Goal: Task Accomplishment & Management: Complete application form

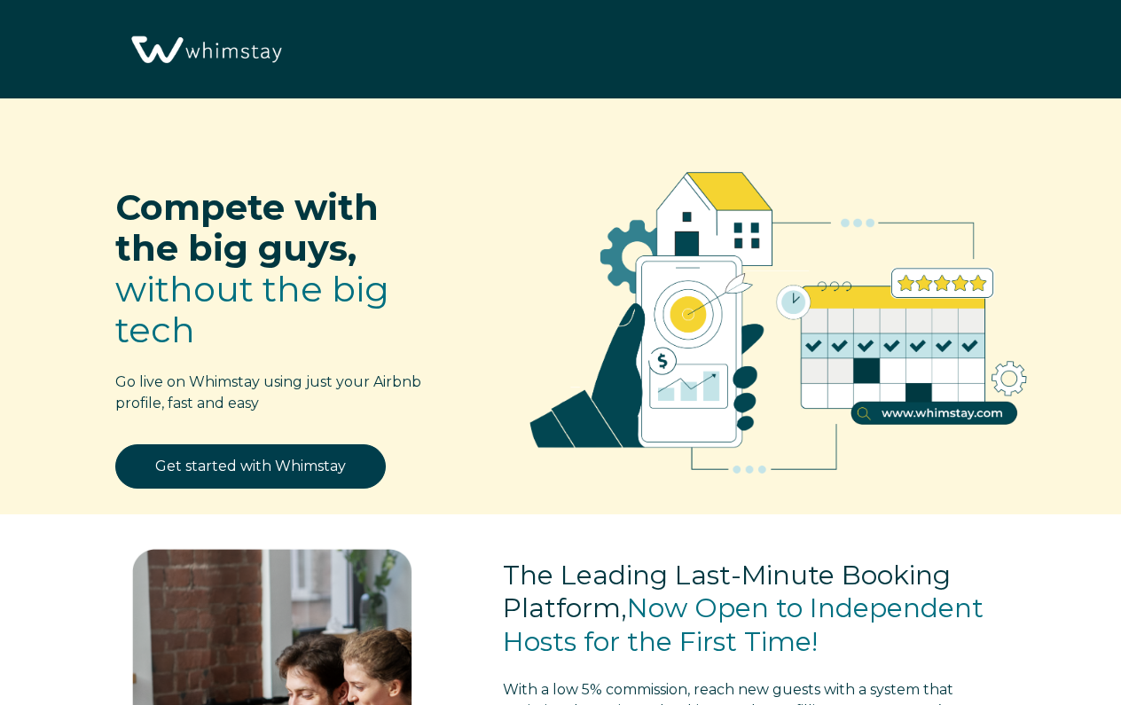
select select "US"
click at [275, 470] on link "Get started with Whimstay" at bounding box center [250, 466] width 270 height 44
select select "US"
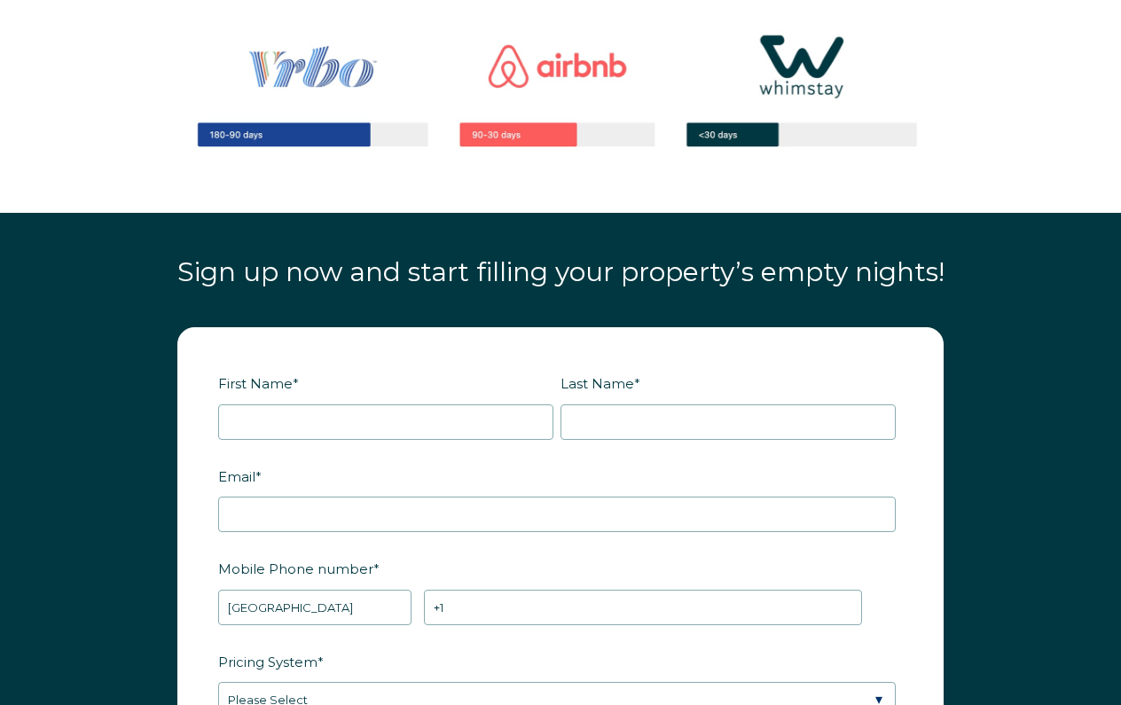
scroll to position [1792, 0]
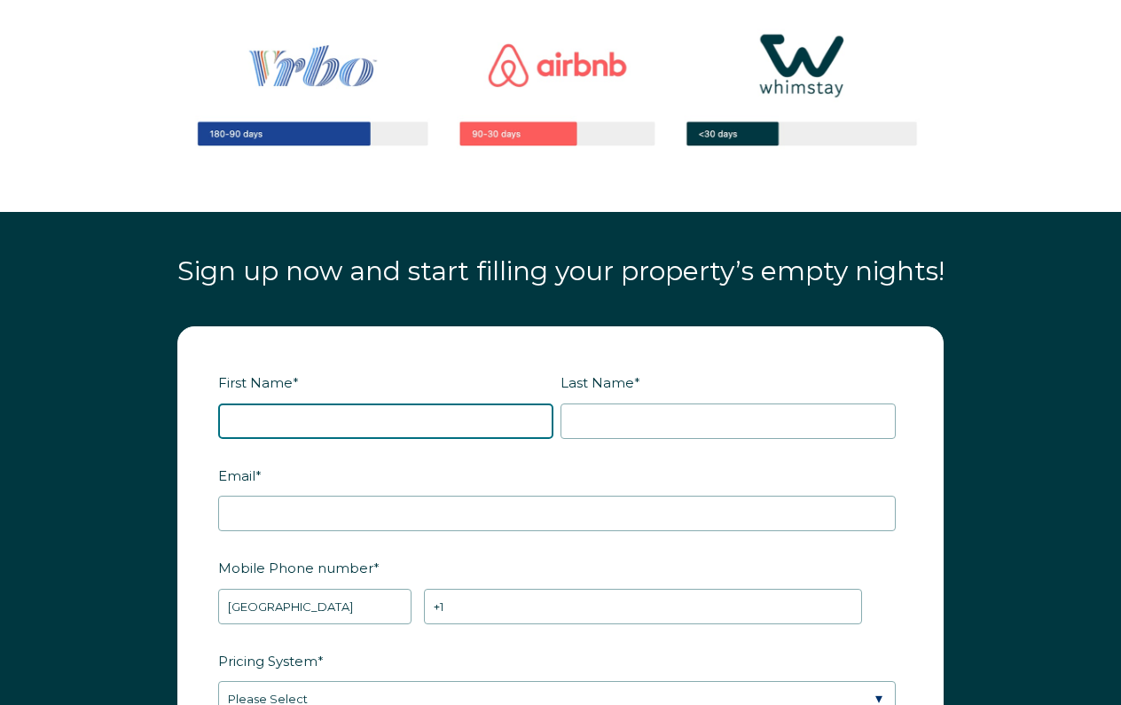
click at [281, 403] on input "First Name *" at bounding box center [385, 420] width 335 height 35
click at [262, 403] on input "Starkline" at bounding box center [385, 420] width 335 height 35
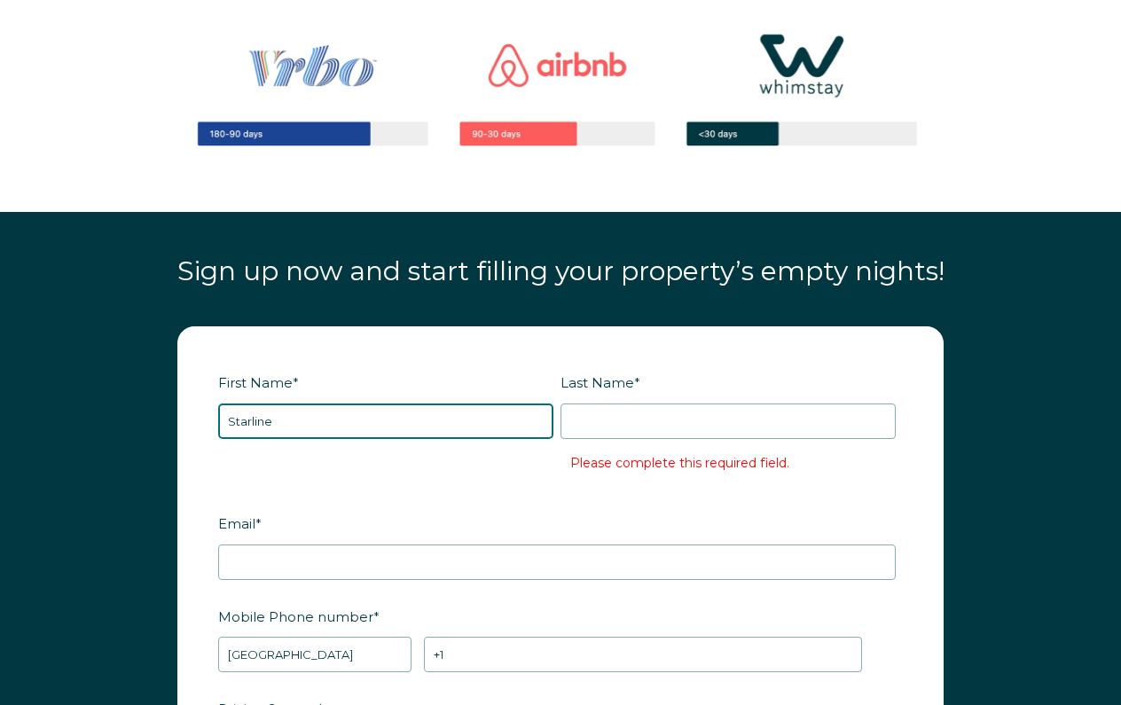
type input "Starline"
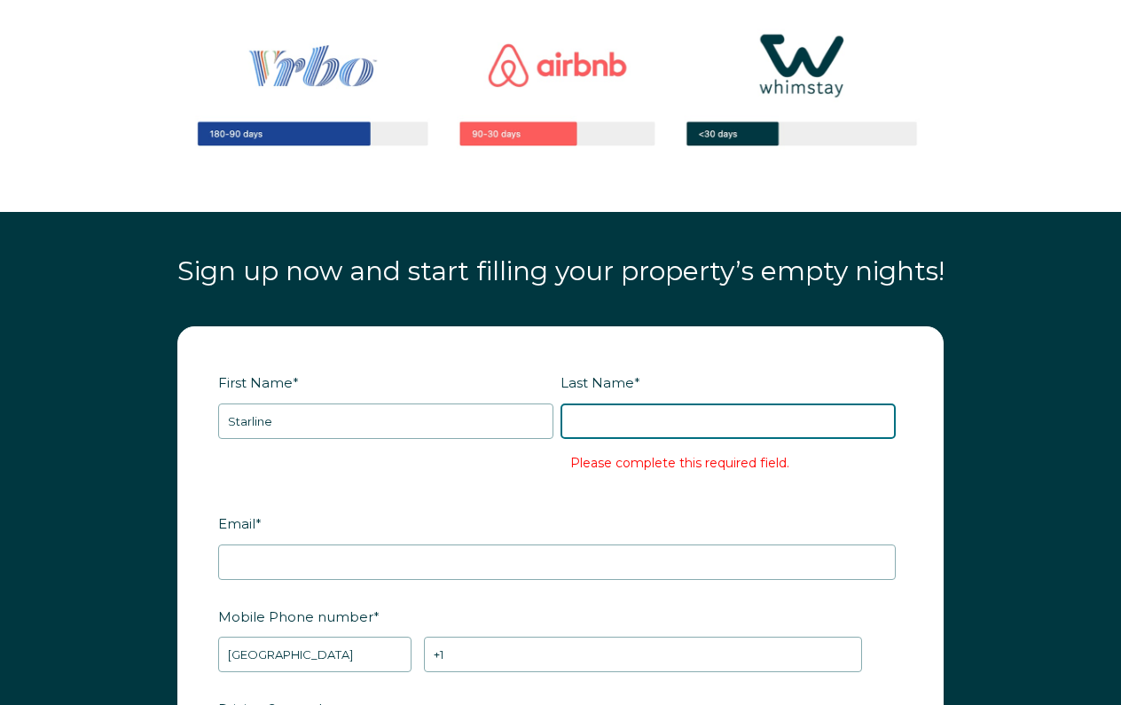
click at [728, 403] on input "Last Name *" at bounding box center [727, 420] width 335 height 35
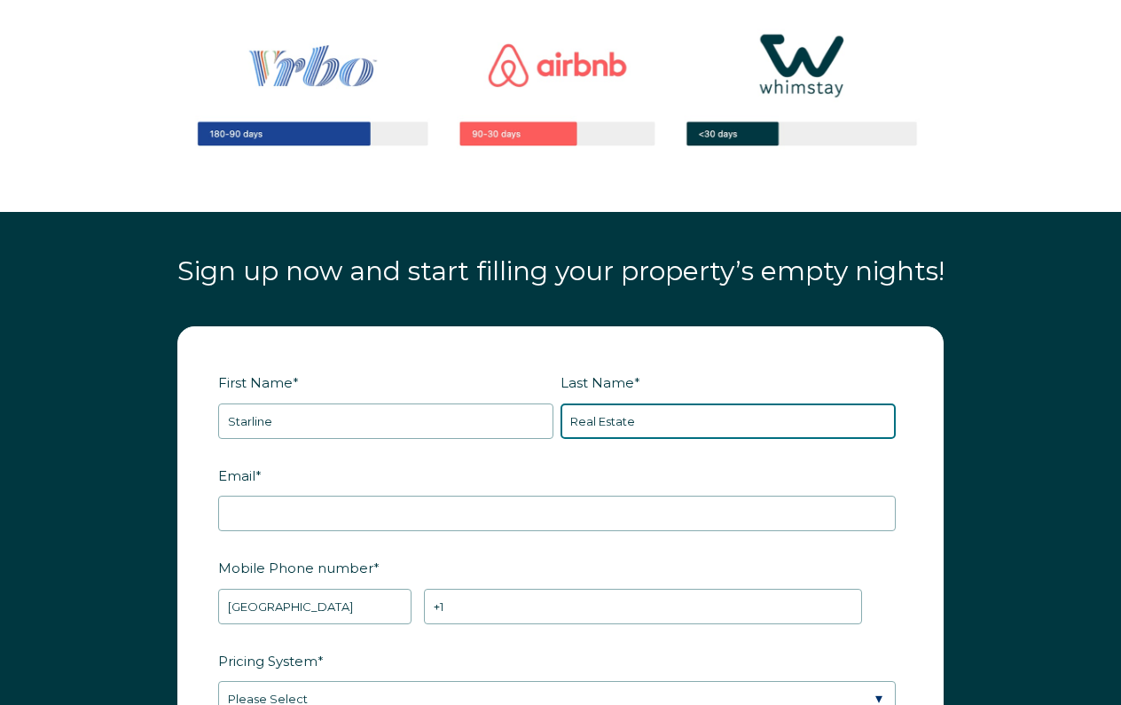
type input "Real Estate"
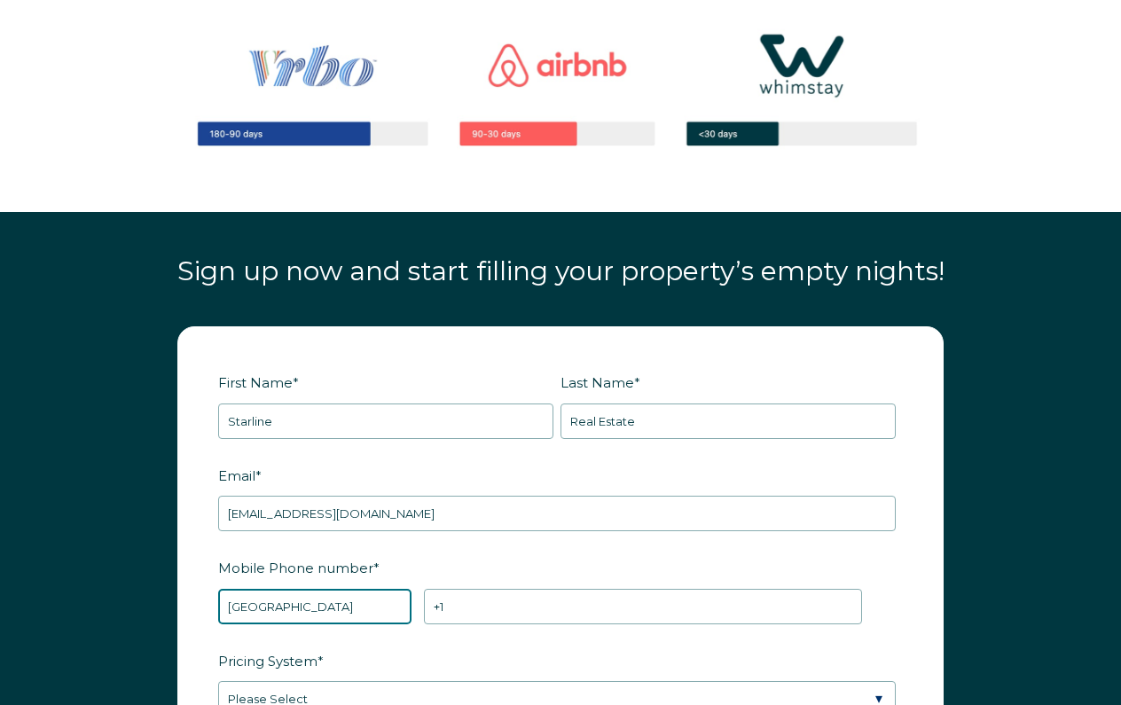
click at [287, 589] on select "* Afghanistan (‫افغانستان‬‎) Albania (Shqipëri) Algeria (‫الجزائر‬‎) American S…" at bounding box center [314, 606] width 193 height 35
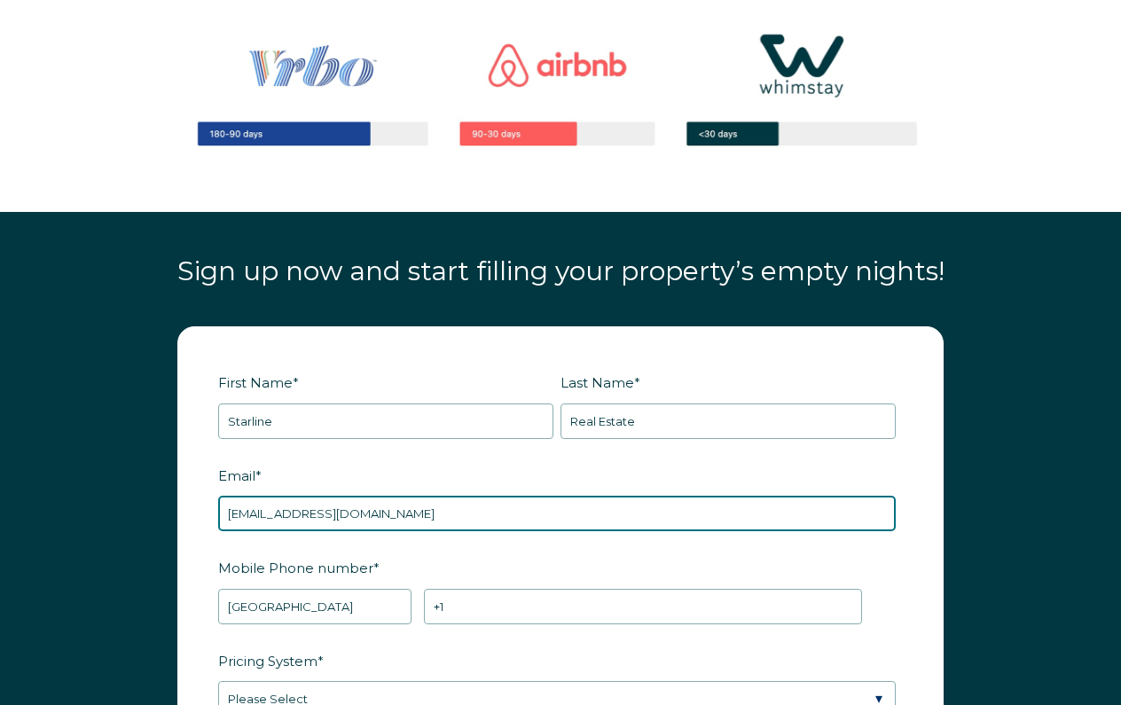
click at [805, 496] on input "staff@starlinerealestate.com" at bounding box center [556, 513] width 677 height 35
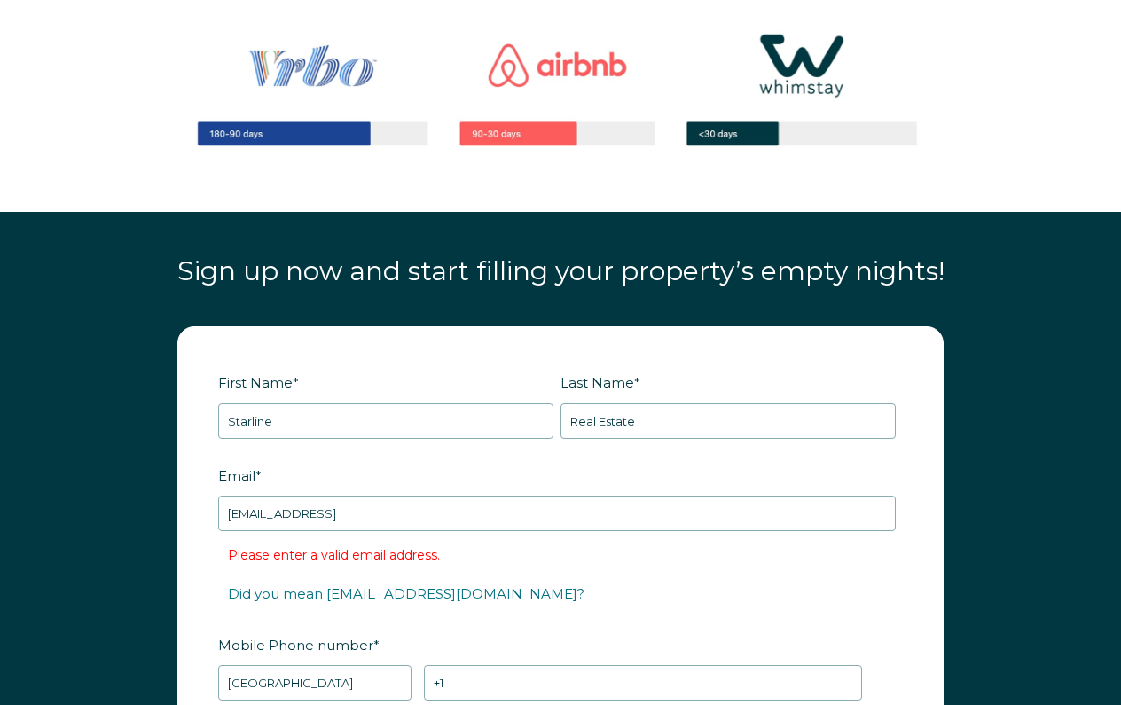
click at [810, 460] on label "Email *" at bounding box center [560, 475] width 685 height 31
click at [810, 496] on input "staff@starlinerealestate.com31" at bounding box center [556, 513] width 677 height 35
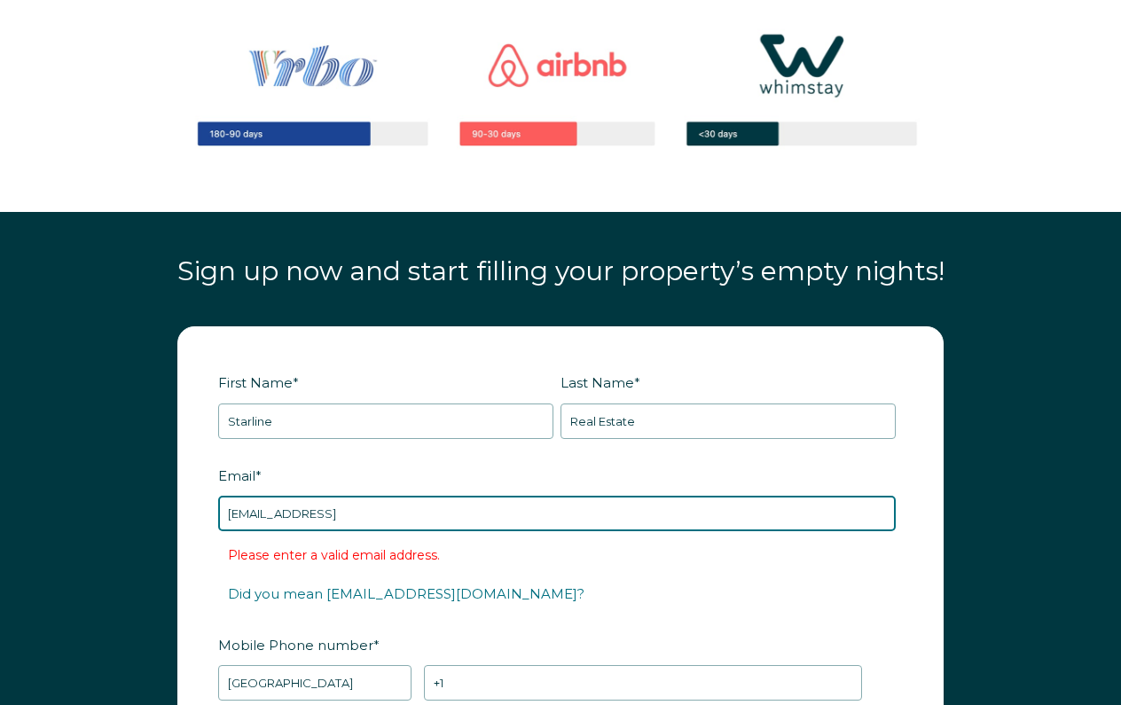
click at [724, 496] on input "staff@starlinerealestate.com31" at bounding box center [556, 513] width 677 height 35
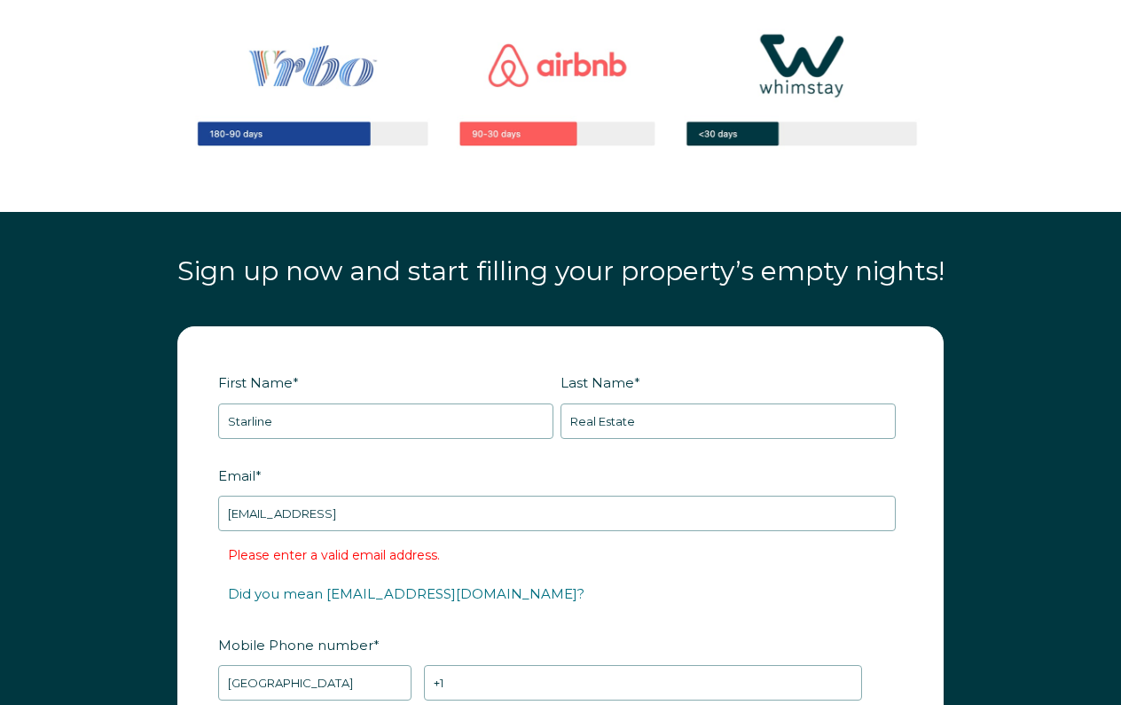
click at [634, 555] on fieldset "Email * staff@starlinerealestate.com31 Please enter a valid email address. Did …" at bounding box center [560, 544] width 685 height 169
click at [599, 565] on fieldset "Email * staff@starlinerealestate.com31 Please enter a valid email address. Did …" at bounding box center [560, 544] width 685 height 169
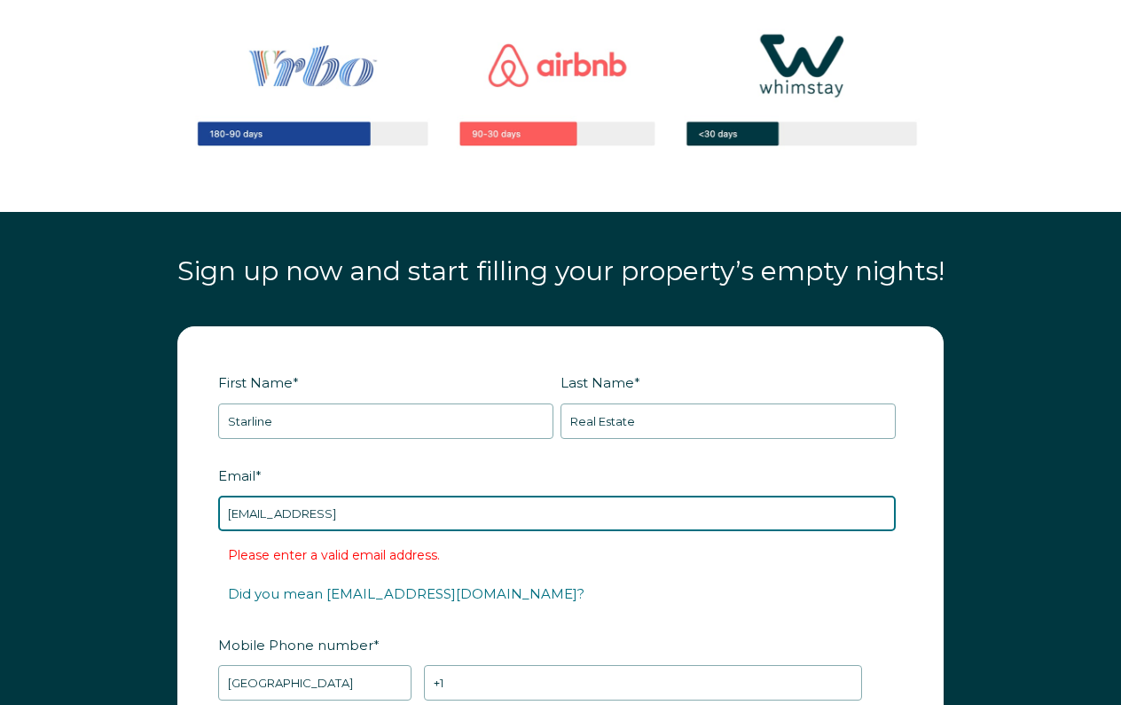
click at [446, 496] on input "staff@starlinerealestate.com31" at bounding box center [556, 513] width 677 height 35
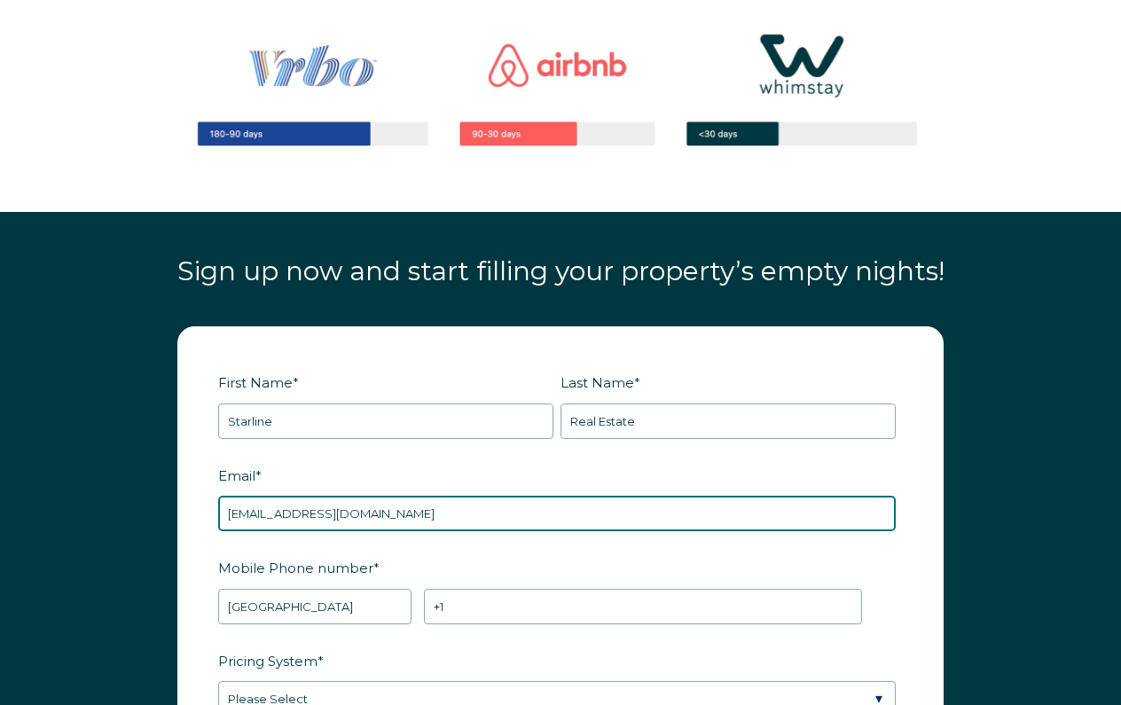
type input "staff@starlinerealestate.com"
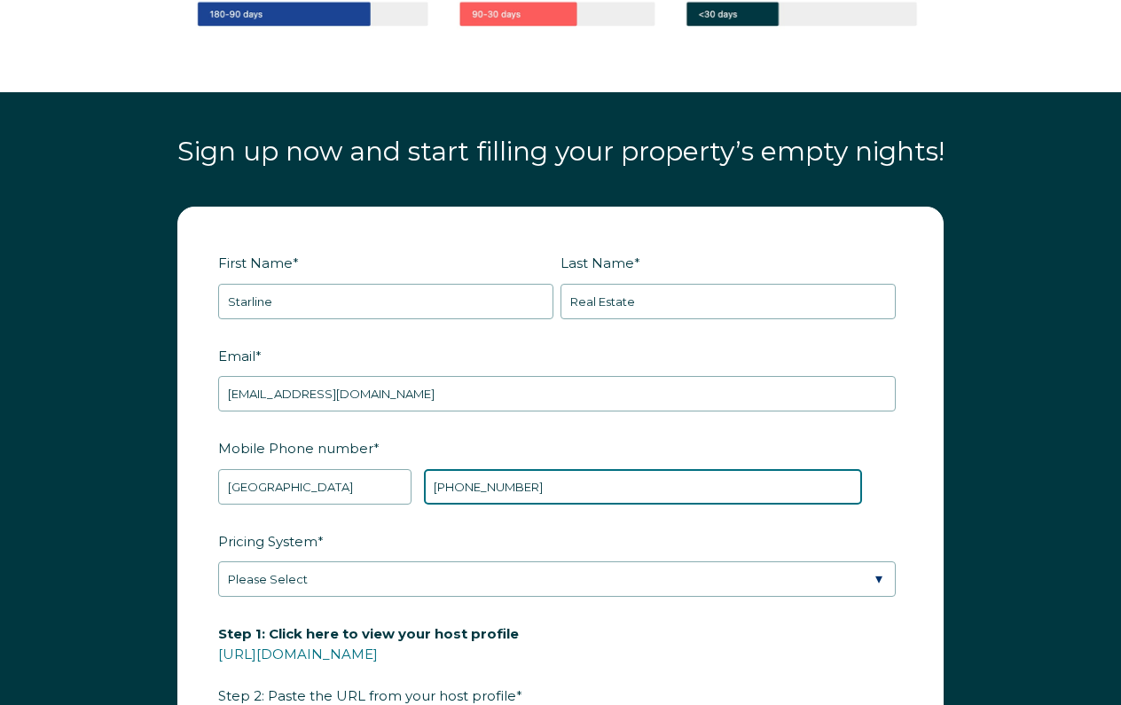
scroll to position [1939, 0]
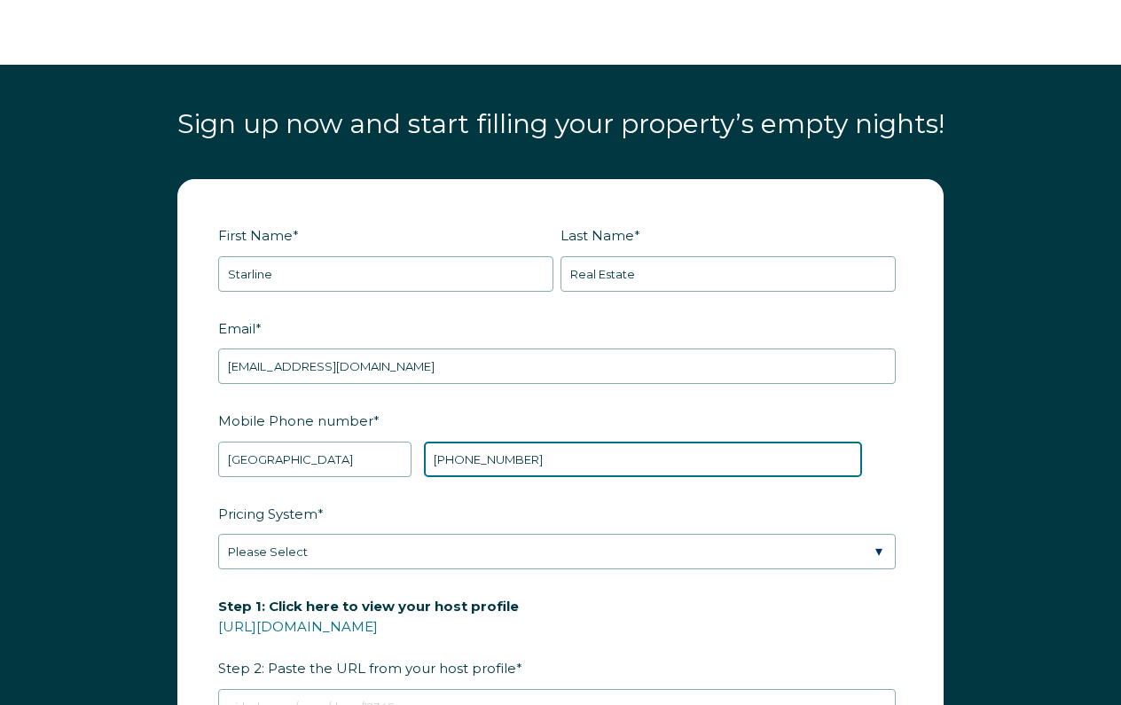
type input "+1 3107480007"
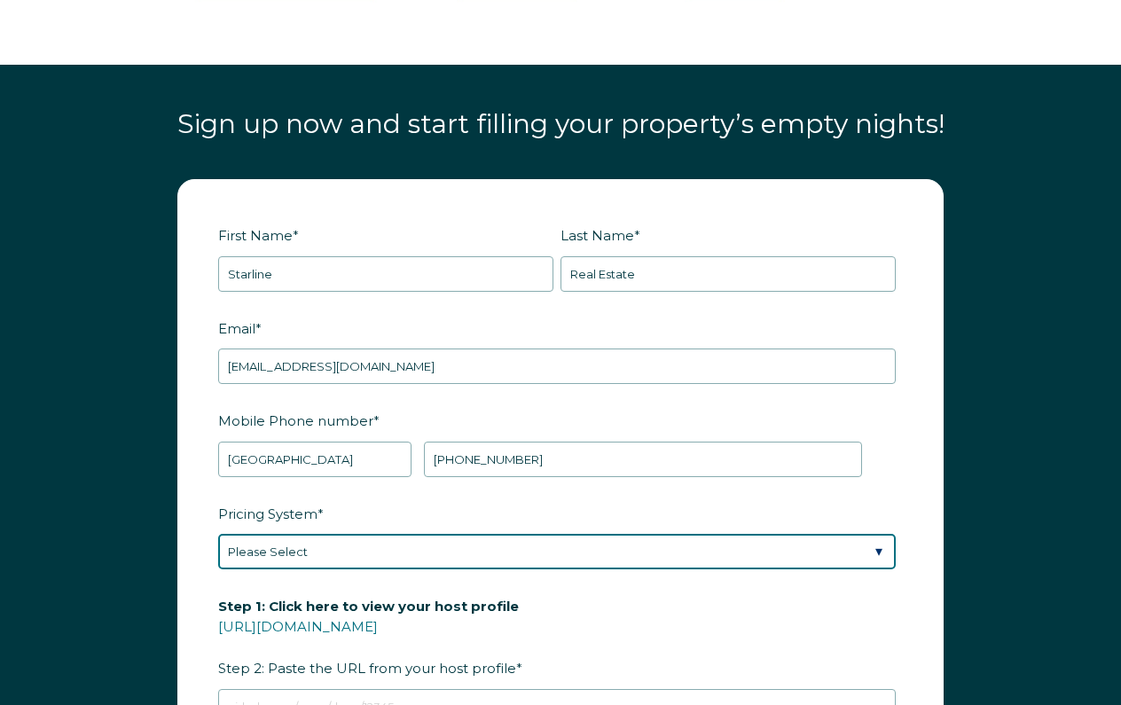
click at [372, 534] on select "Please Select Manual Airbnb Smart Pricing PriceLabs Wheelhouse Beyond Pricing 3…" at bounding box center [556, 551] width 677 height 35
select select "Manual"
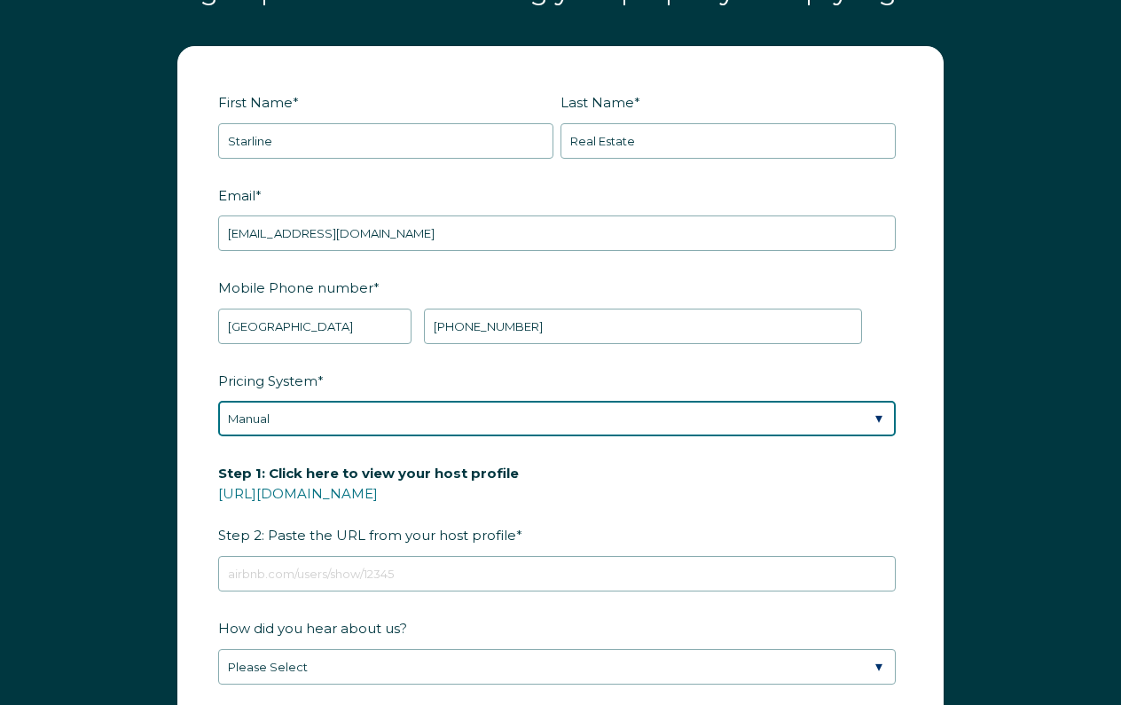
scroll to position [2109, 0]
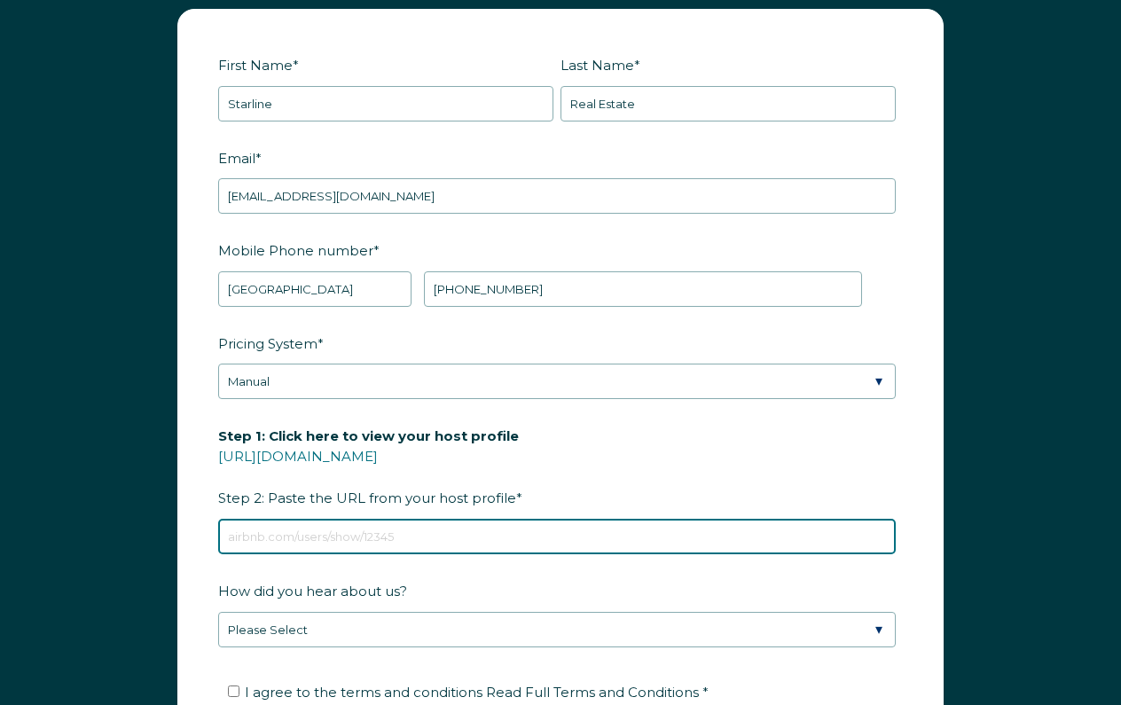
click at [321, 519] on input "Step 1: Click here to view your host profile https://www.airbnb.com/users/show/…" at bounding box center [556, 536] width 677 height 35
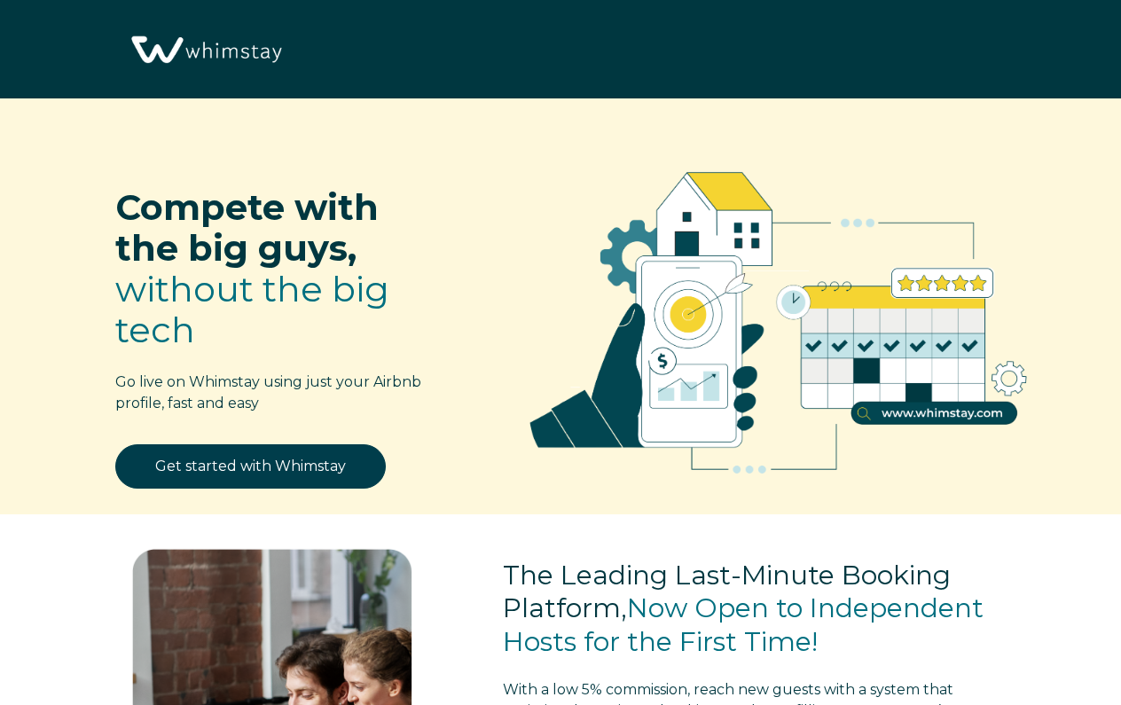
select select "US"
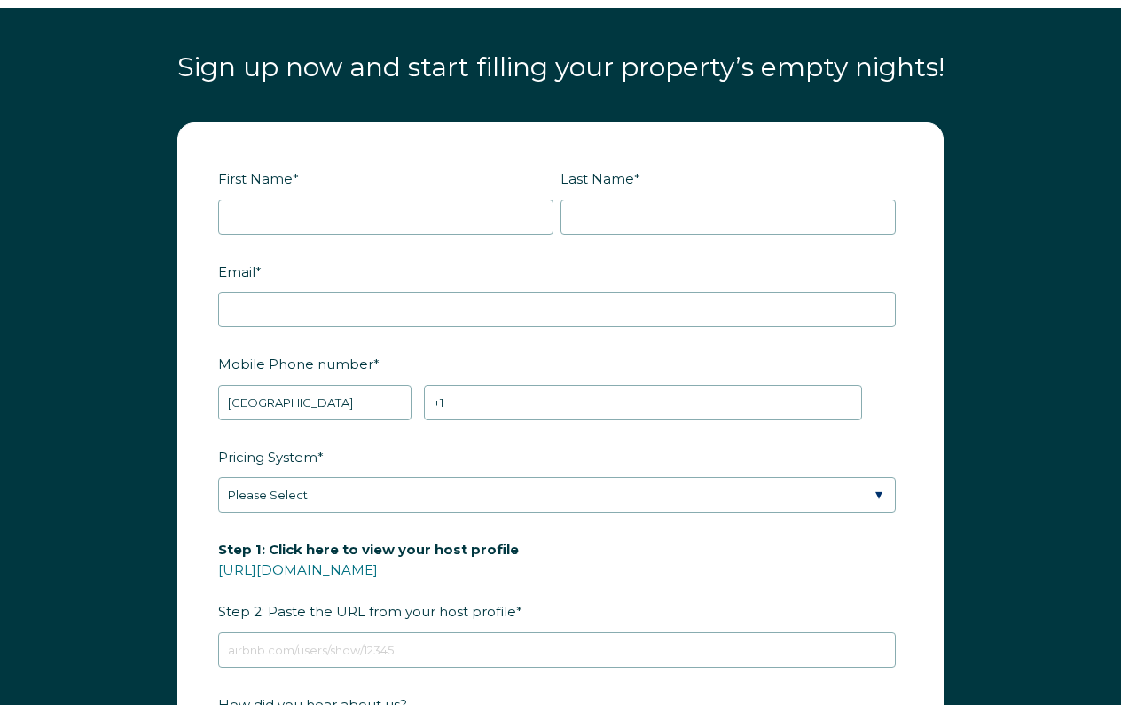
scroll to position [1889, 0]
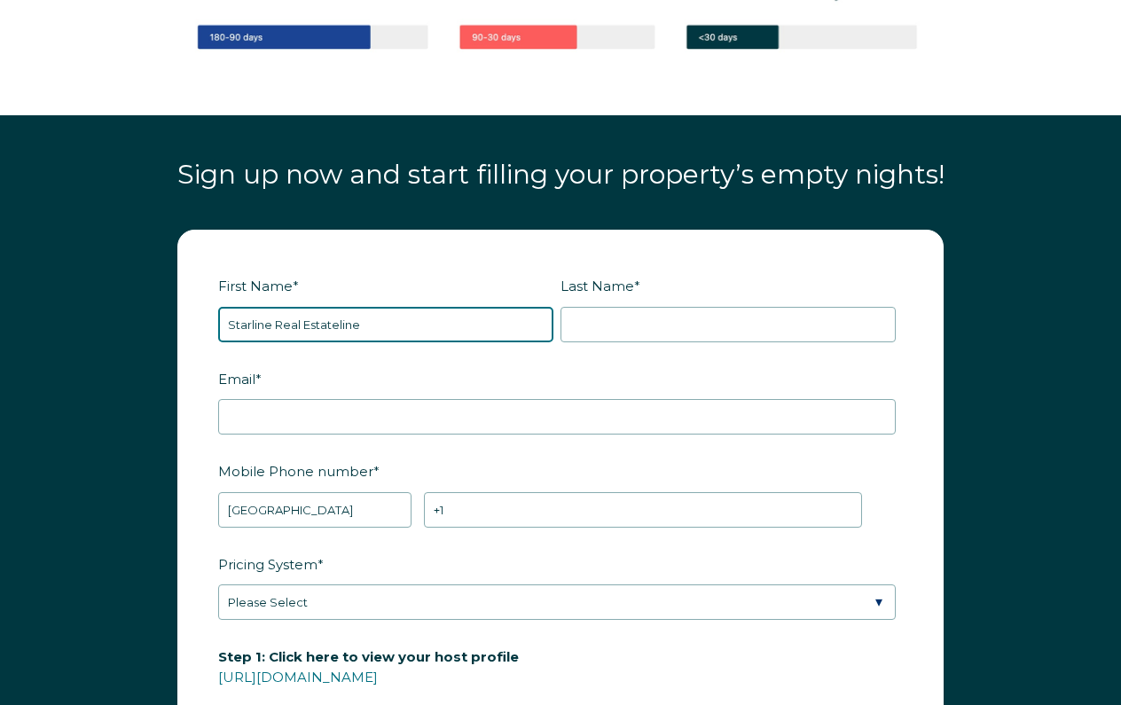
type input "Starline Real Estateline"
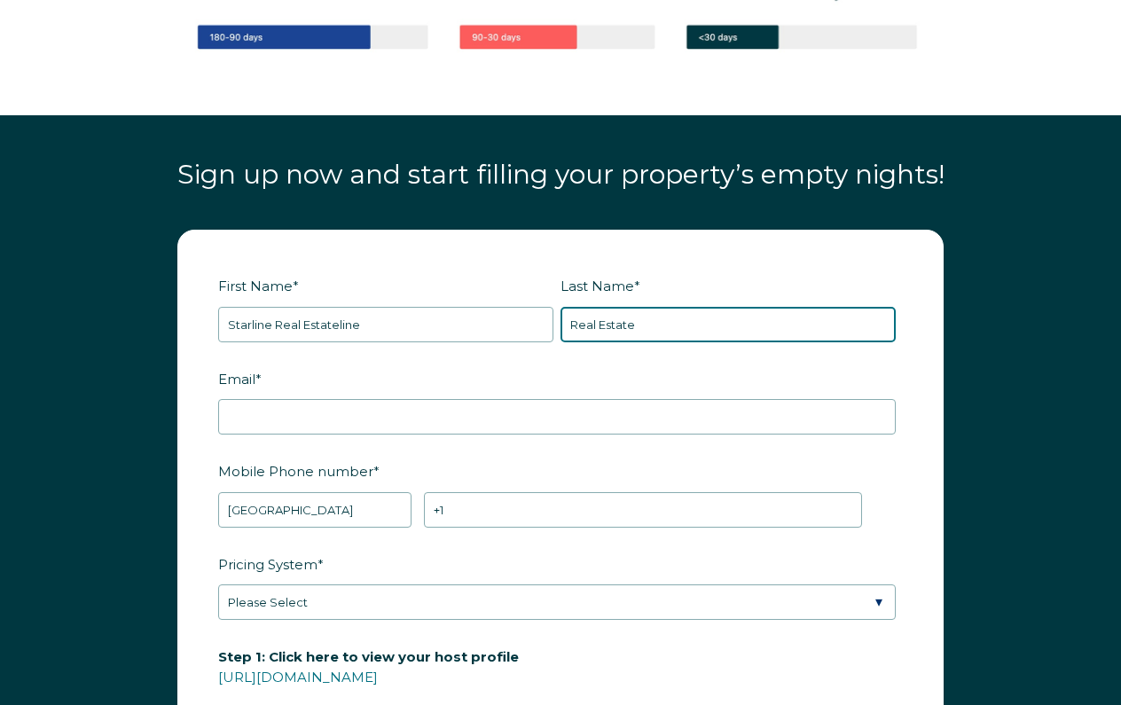
type input "Real Estate"
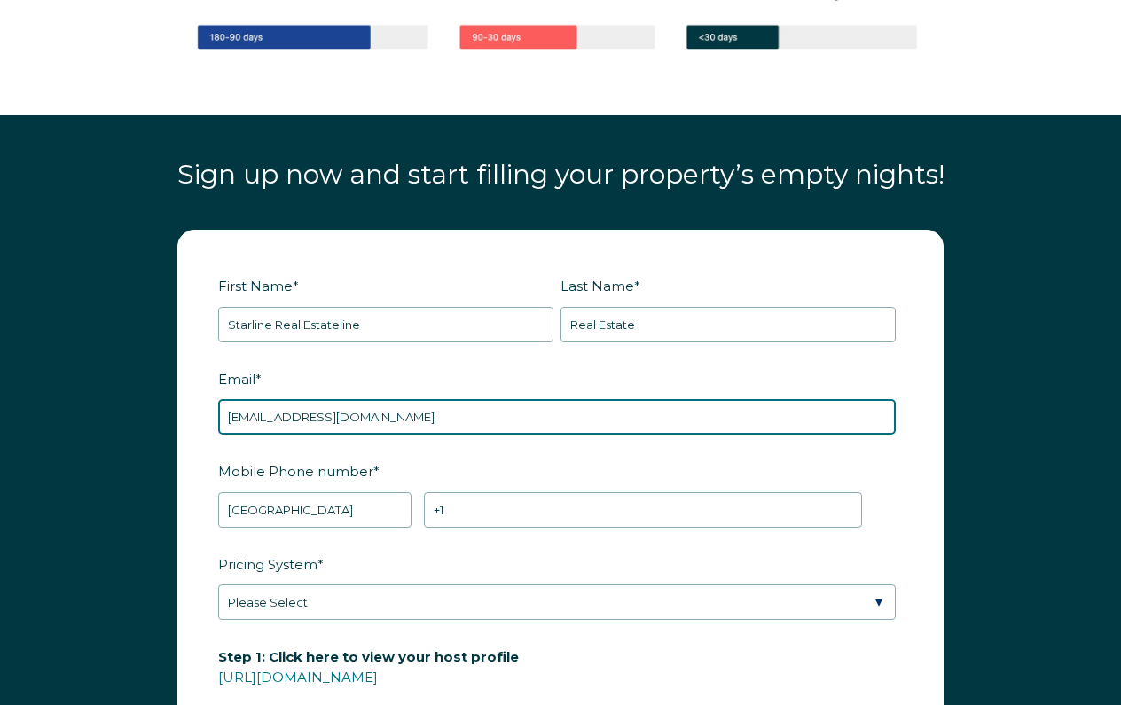
type input "staff@starlinerealestate.com"
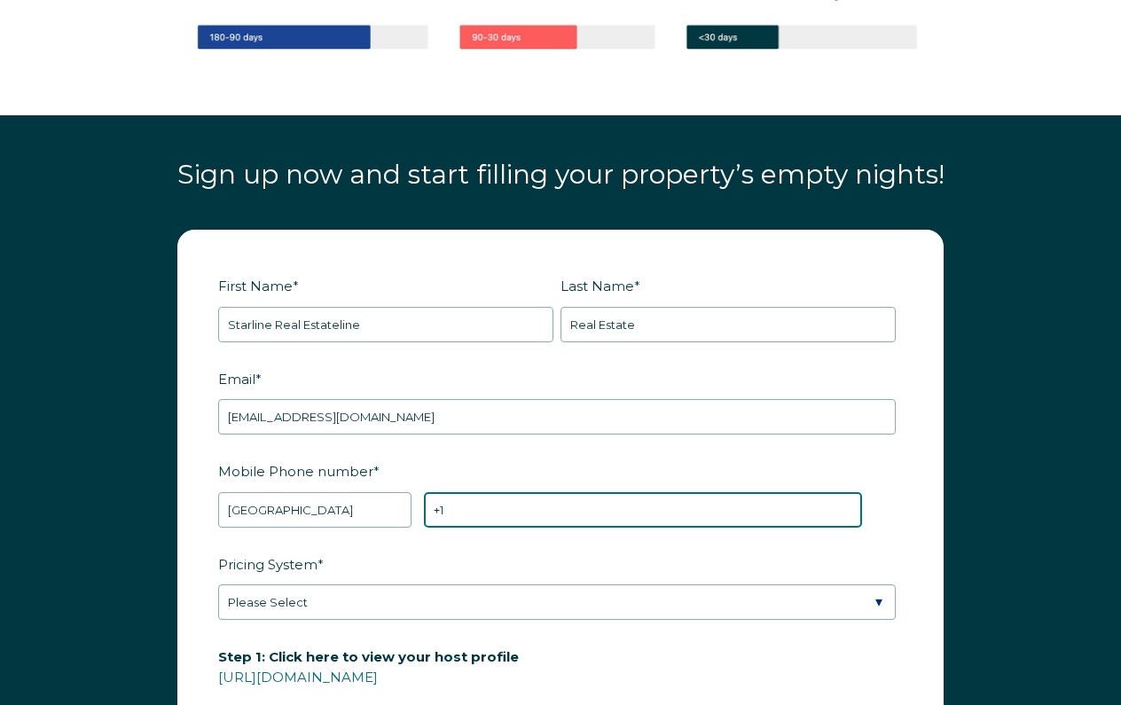
click at [506, 492] on input "+1" at bounding box center [643, 509] width 438 height 35
type input "+1 3107480007"
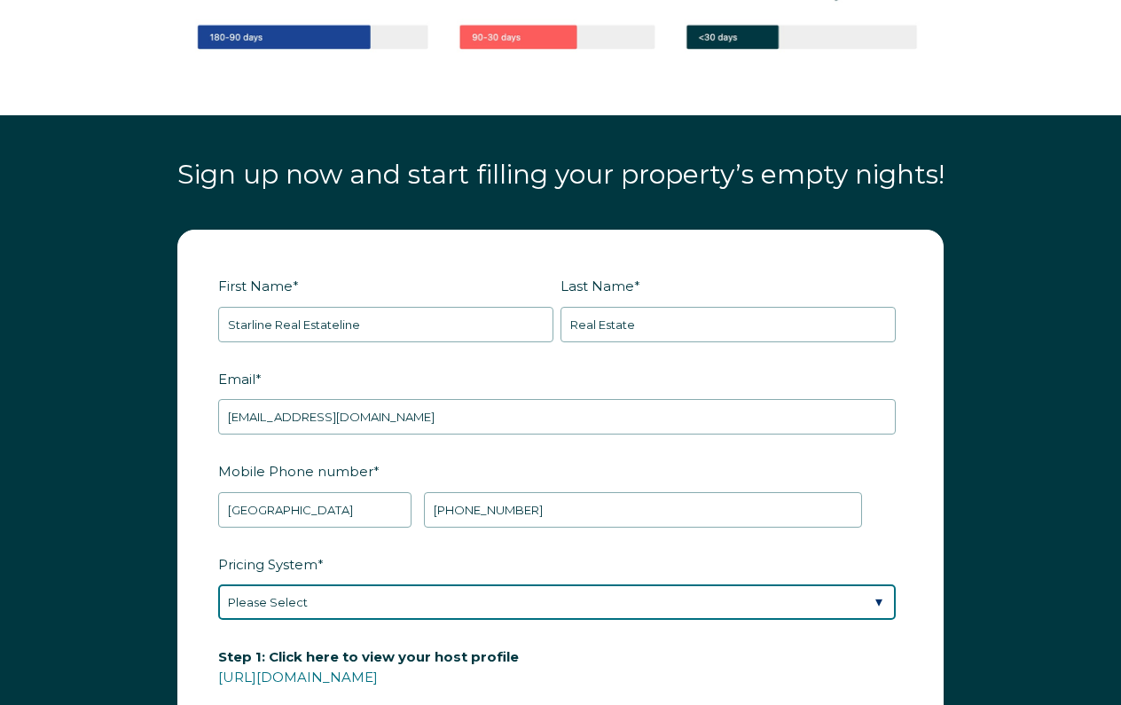
select select "Manual"
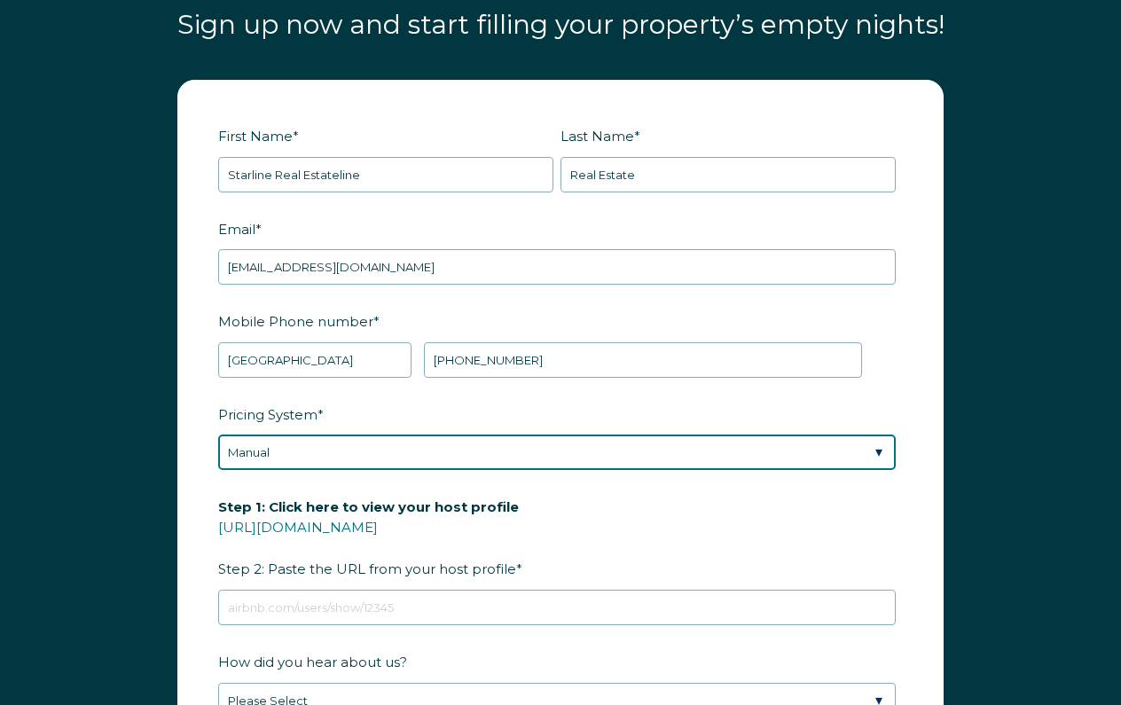
scroll to position [2060, 0]
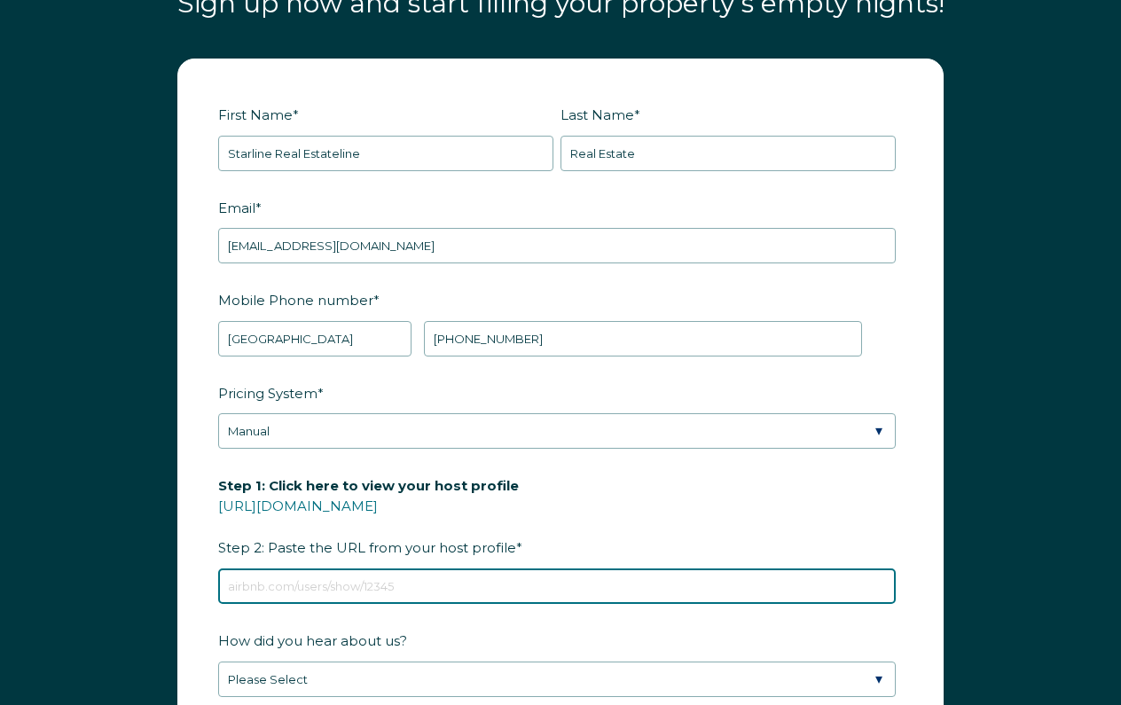
click at [346, 568] on input "Step 1: Click here to view your host profile https://www.airbnb.com/users/show/…" at bounding box center [556, 585] width 677 height 35
paste input "https://www.airbnb.com/performance/quality/overall"
type input "https://www.airbnb.com/performance/quality/overall"
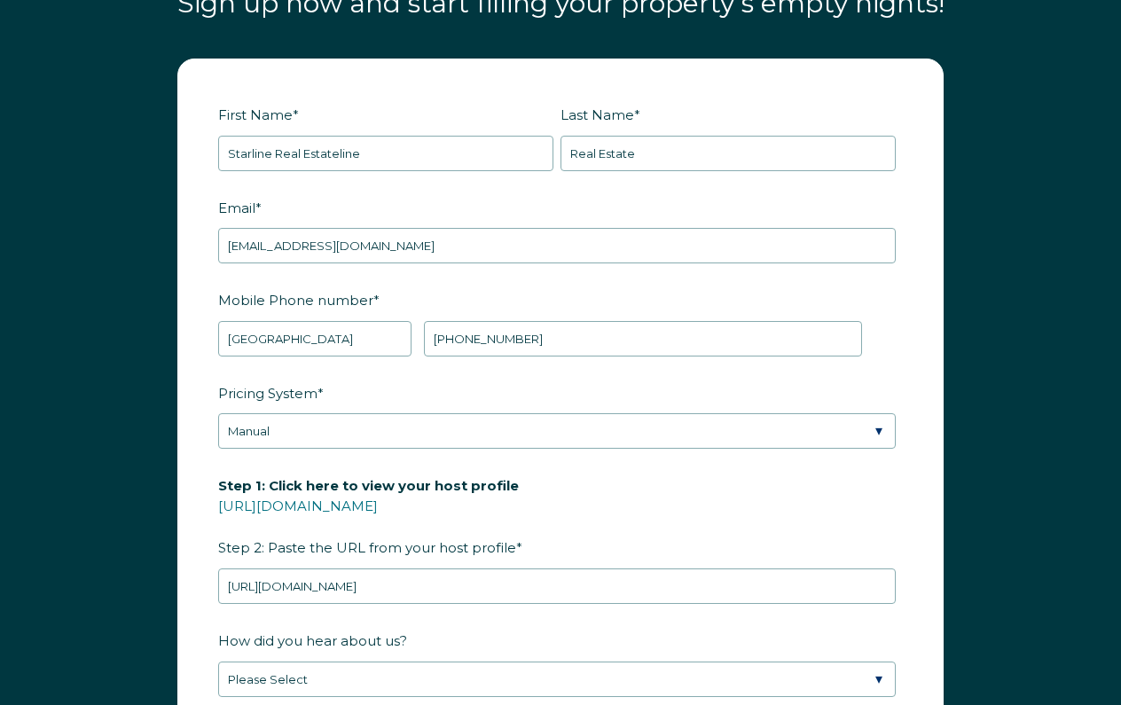
drag, startPoint x: 321, startPoint y: 631, endPoint x: 870, endPoint y: 630, distance: 548.9
click at [321, 632] on form "First Name * Starline Real Estateline Last Name * Real Estate RBO Token Company…" at bounding box center [560, 470] width 764 height 822
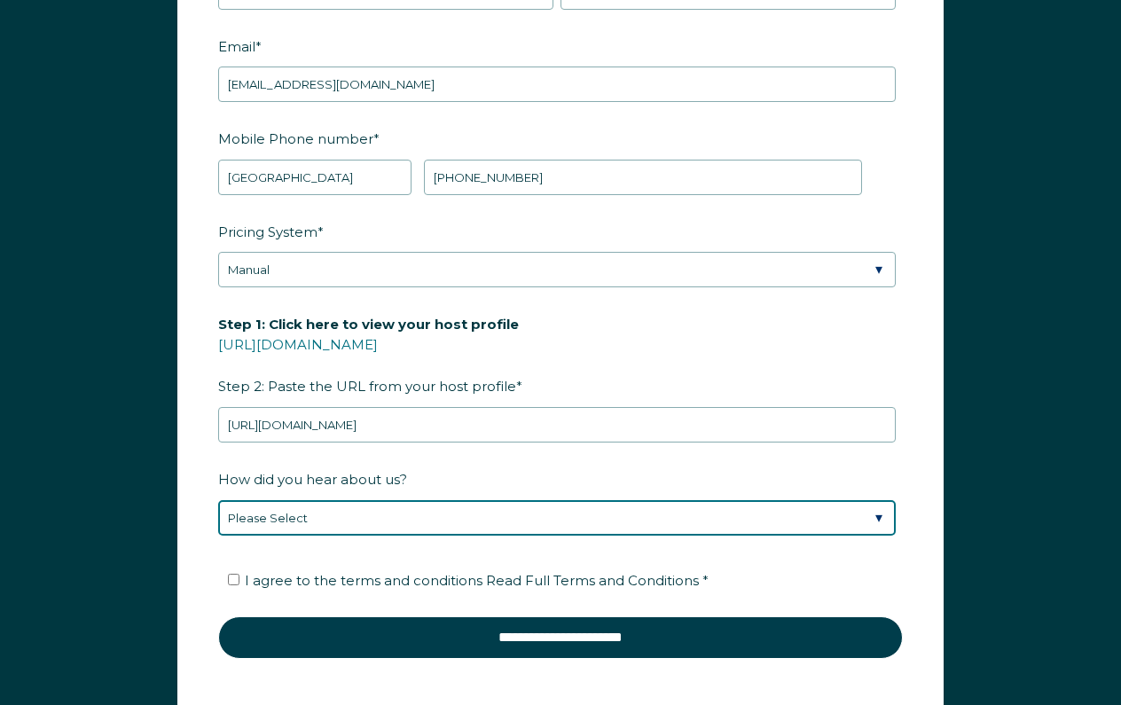
select select "Marketing Email"
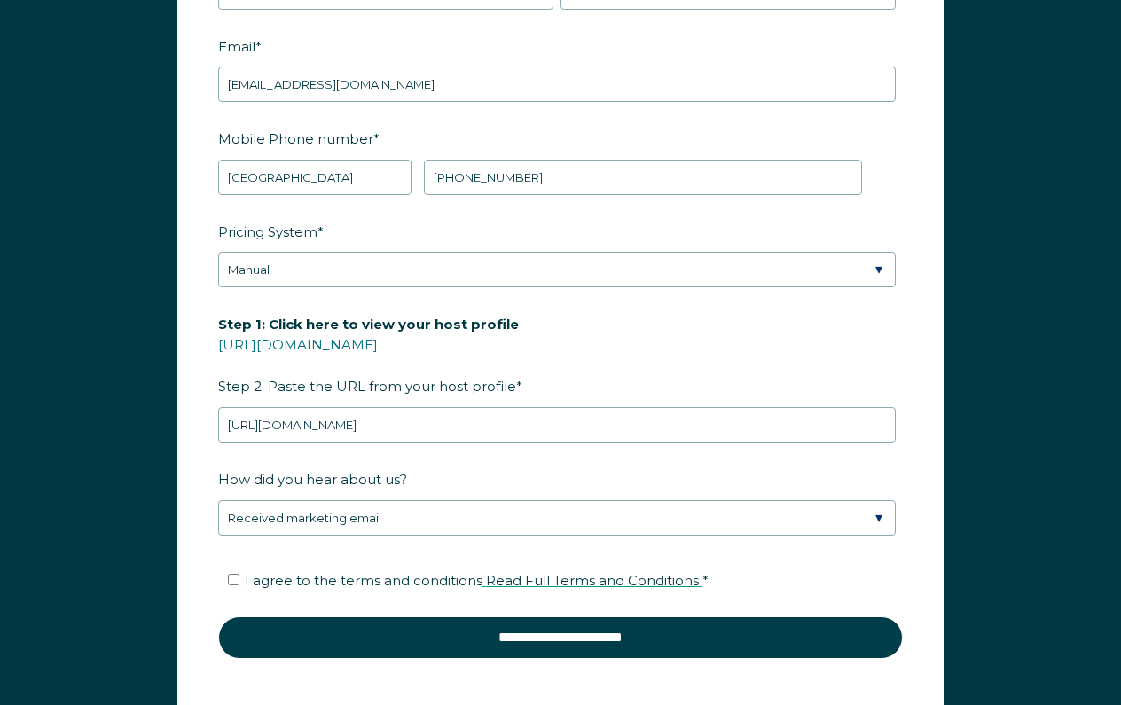
click at [489, 572] on span "Read Full Terms and Conditions" at bounding box center [592, 580] width 213 height 17
click at [372, 572] on span "I agree to the terms and conditions Read Full Terms and Conditions *" at bounding box center [477, 580] width 464 height 17
click at [239, 574] on input "I agree to the terms and conditions Read Full Terms and Conditions *" at bounding box center [234, 580] width 12 height 12
checkbox input "true"
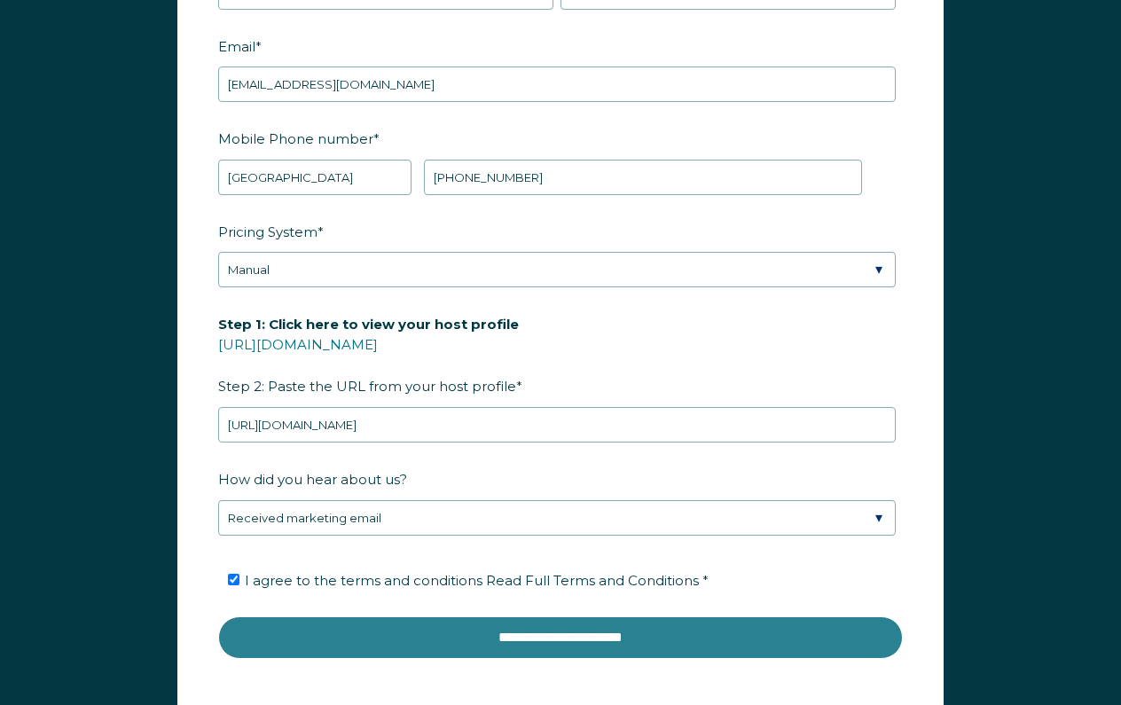
click at [442, 616] on input "**********" at bounding box center [560, 637] width 685 height 43
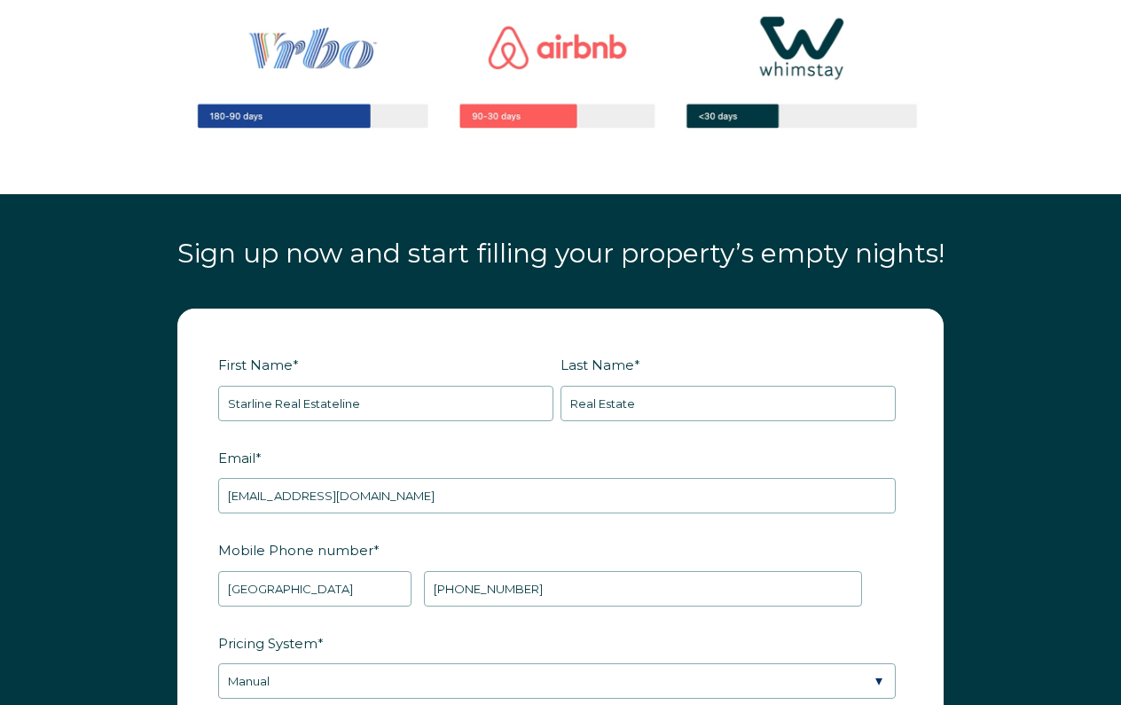
scroll to position [1838, 0]
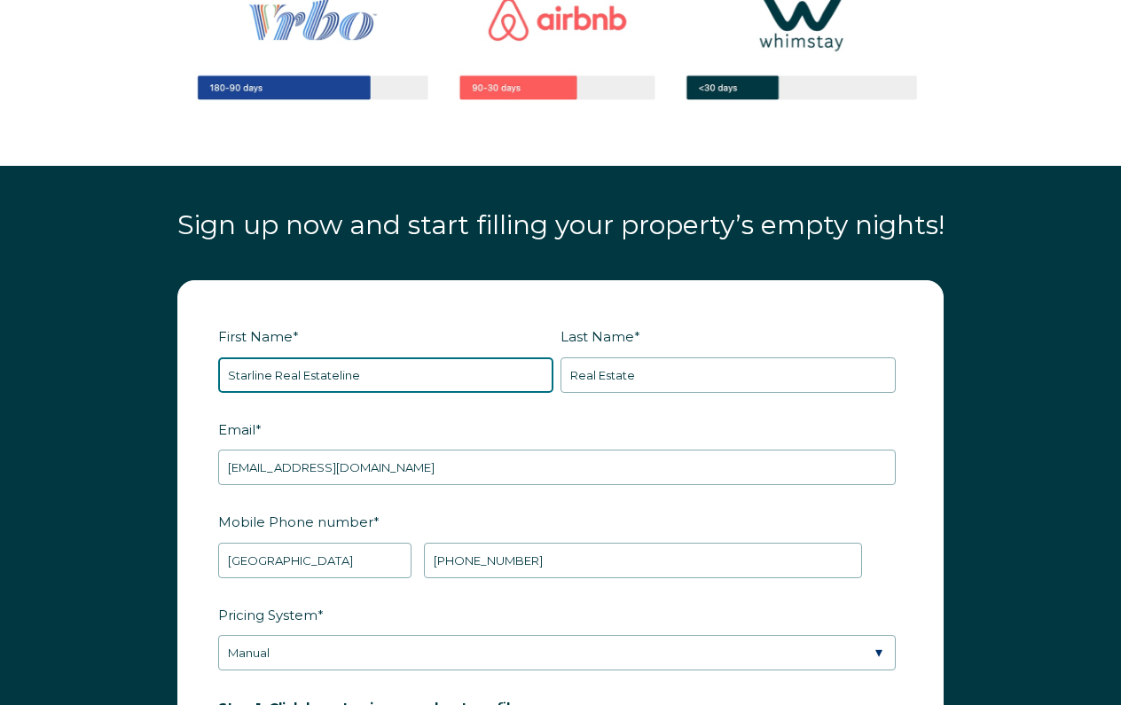
click at [412, 371] on input "Starline Real Estateline" at bounding box center [385, 374] width 335 height 35
type input "Starline"
click at [604, 409] on fieldset "First Name * Starline Last Name * Real Estate" at bounding box center [560, 367] width 685 height 93
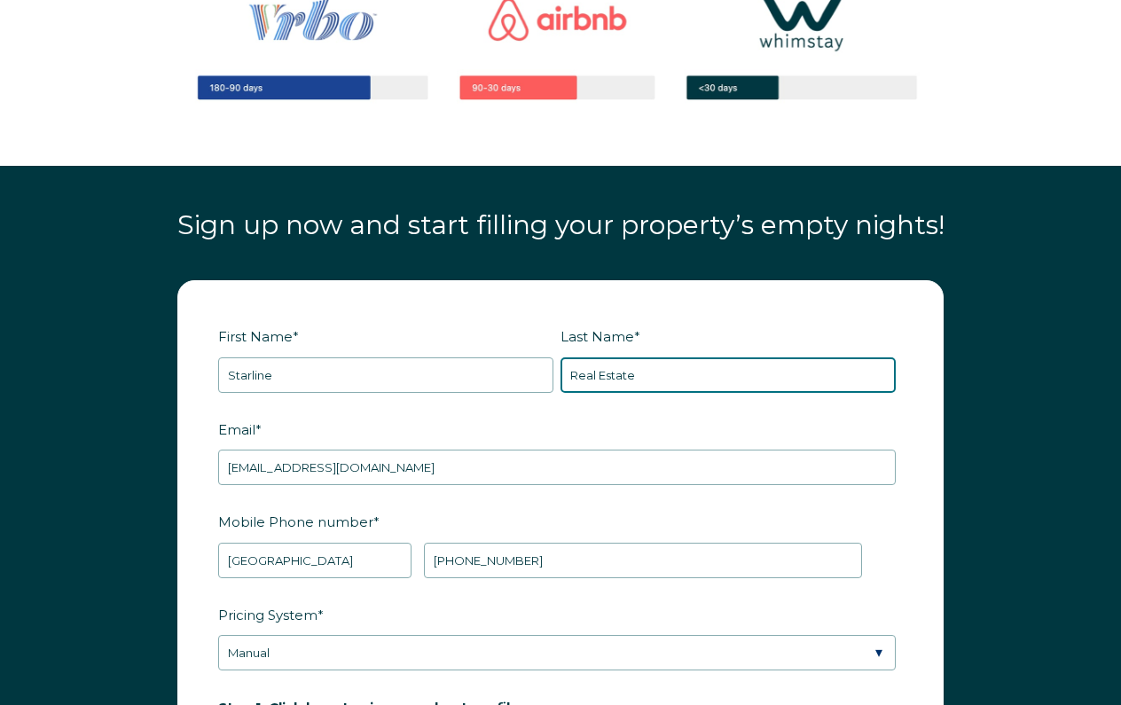
click at [668, 379] on input "Real Estate" at bounding box center [727, 374] width 335 height 35
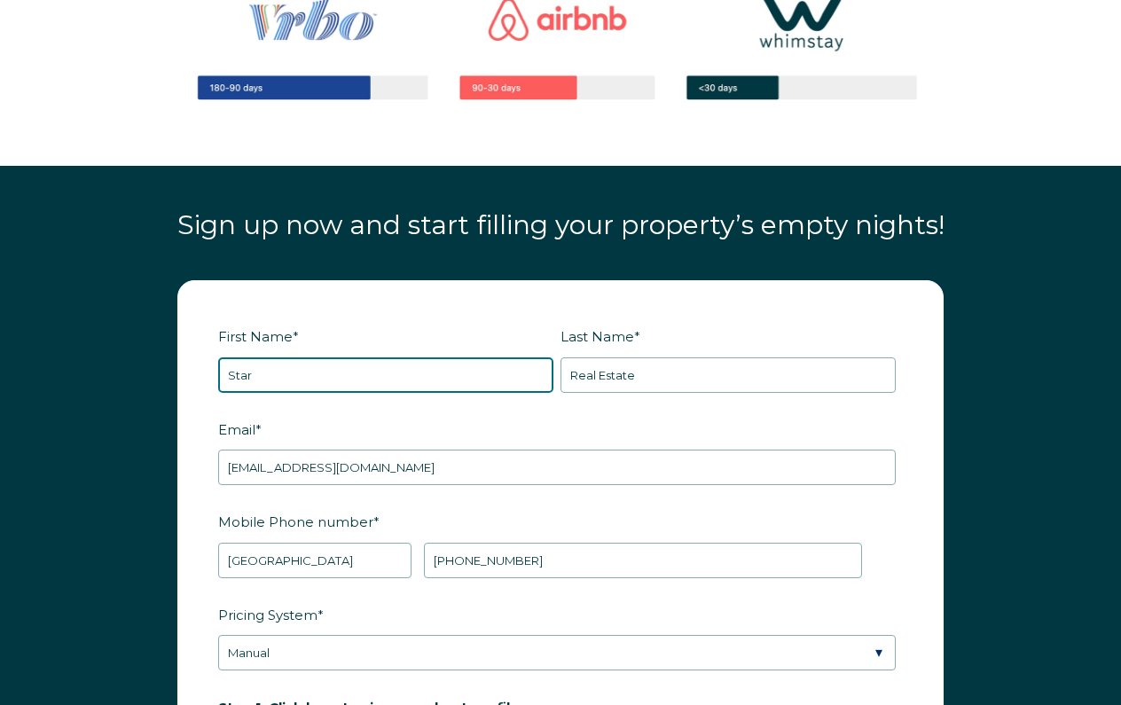
click at [383, 370] on input "Star" at bounding box center [385, 374] width 335 height 35
click at [487, 373] on input "starlinerealestate.comine" at bounding box center [385, 374] width 335 height 35
type input "Starline"
click at [168, 481] on div "First Name * Starline Last Name * Real Estate RBO Token Company ID Referrer Cod…" at bounding box center [561, 692] width 802 height 824
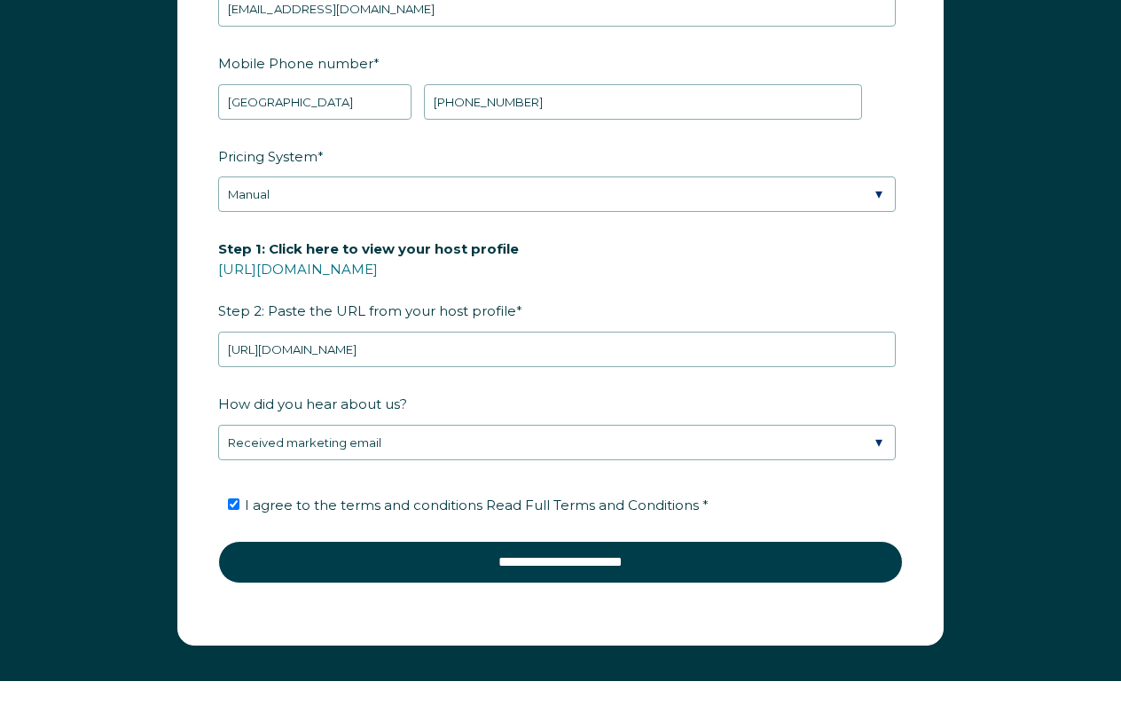
scroll to position [2318, 0]
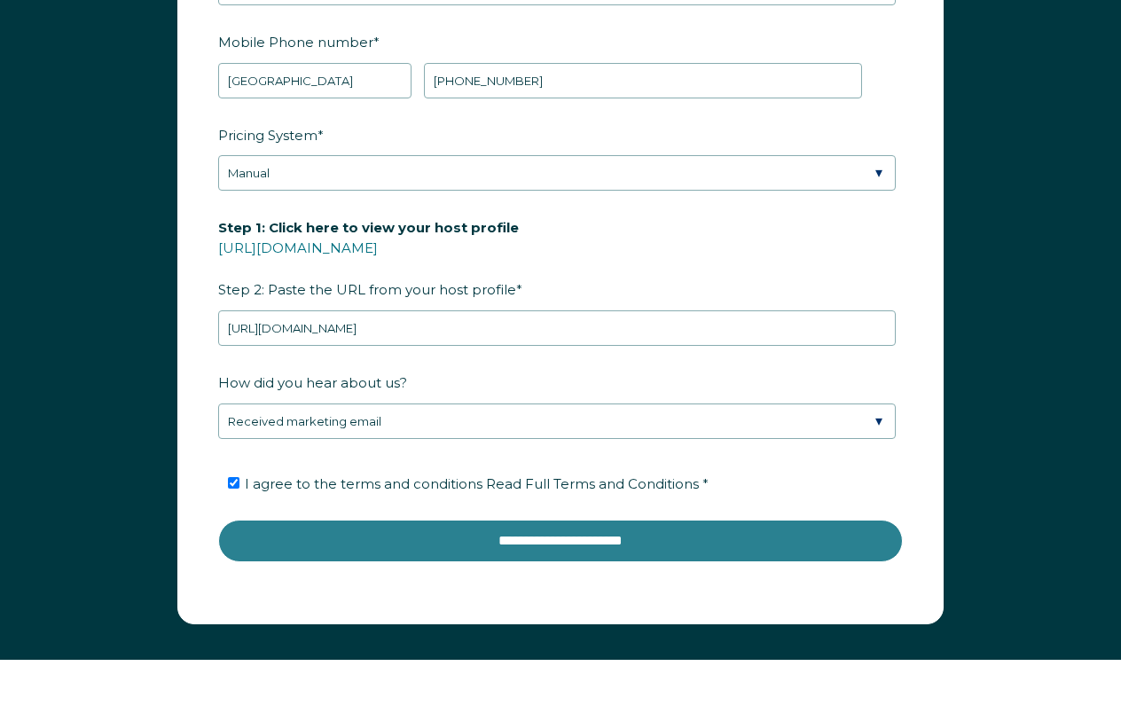
click at [563, 544] on input "**********" at bounding box center [560, 541] width 685 height 43
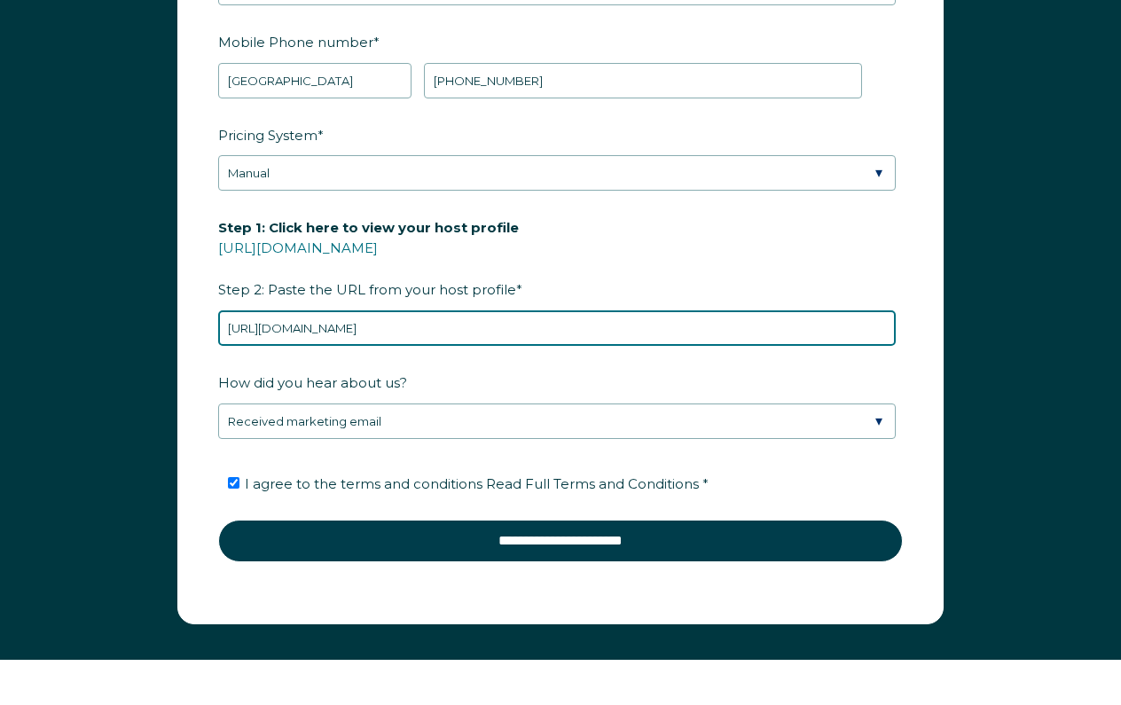
click at [490, 335] on input "https://www.airbnb.com/performance/quality/overall" at bounding box center [556, 327] width 677 height 35
paste input "users/profile/about?context=host"
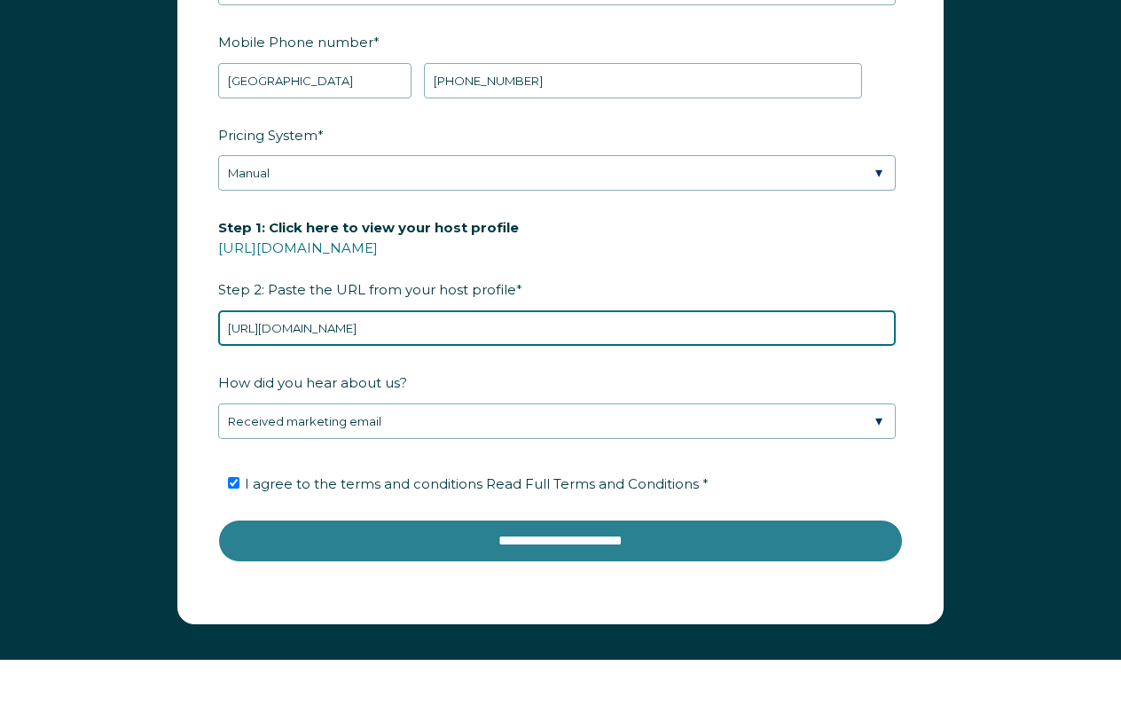
type input "https://www.airbnb.com/users/profile/about?context=host"
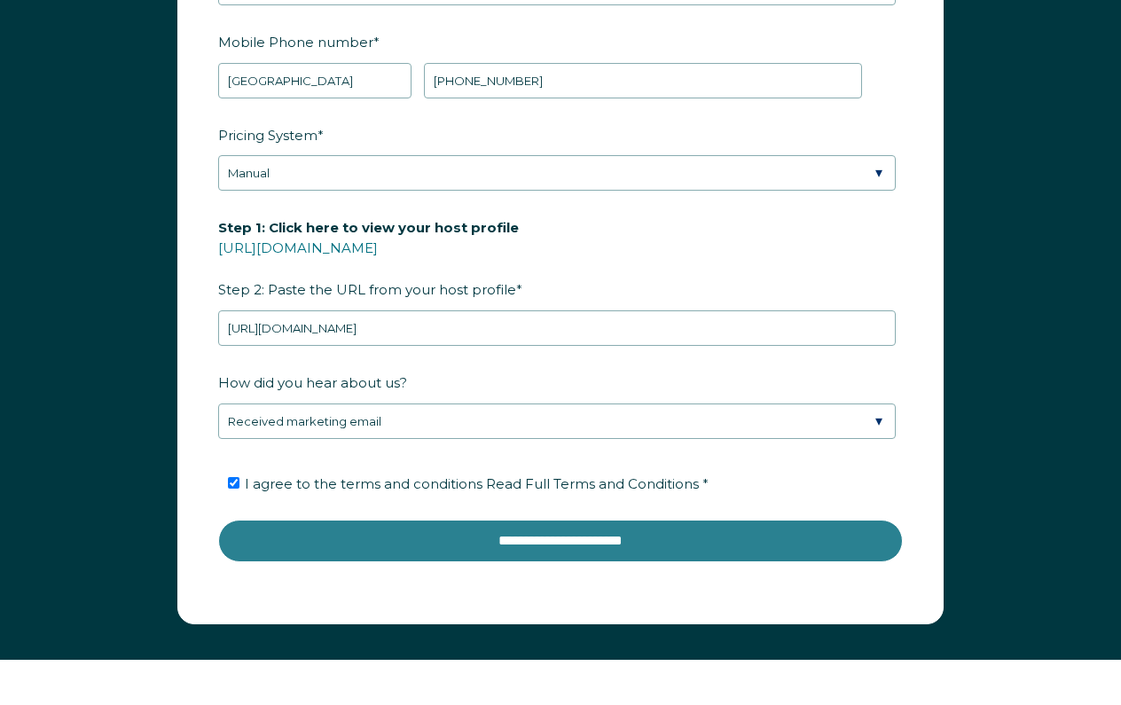
click at [444, 537] on input "**********" at bounding box center [560, 541] width 685 height 43
